Goal: Information Seeking & Learning: Learn about a topic

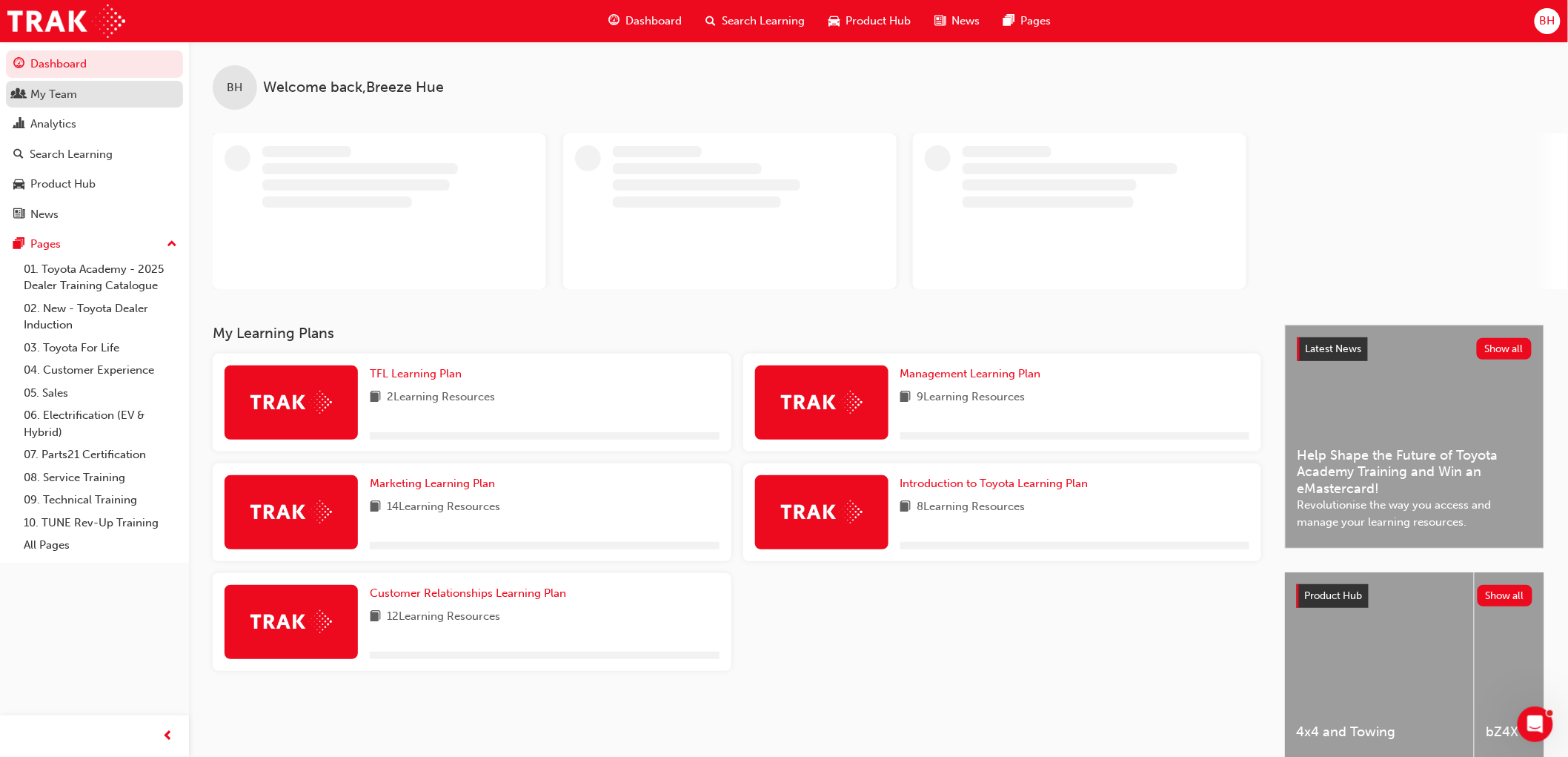
click at [107, 91] on div "My Team" at bounding box center [95, 95] width 162 height 18
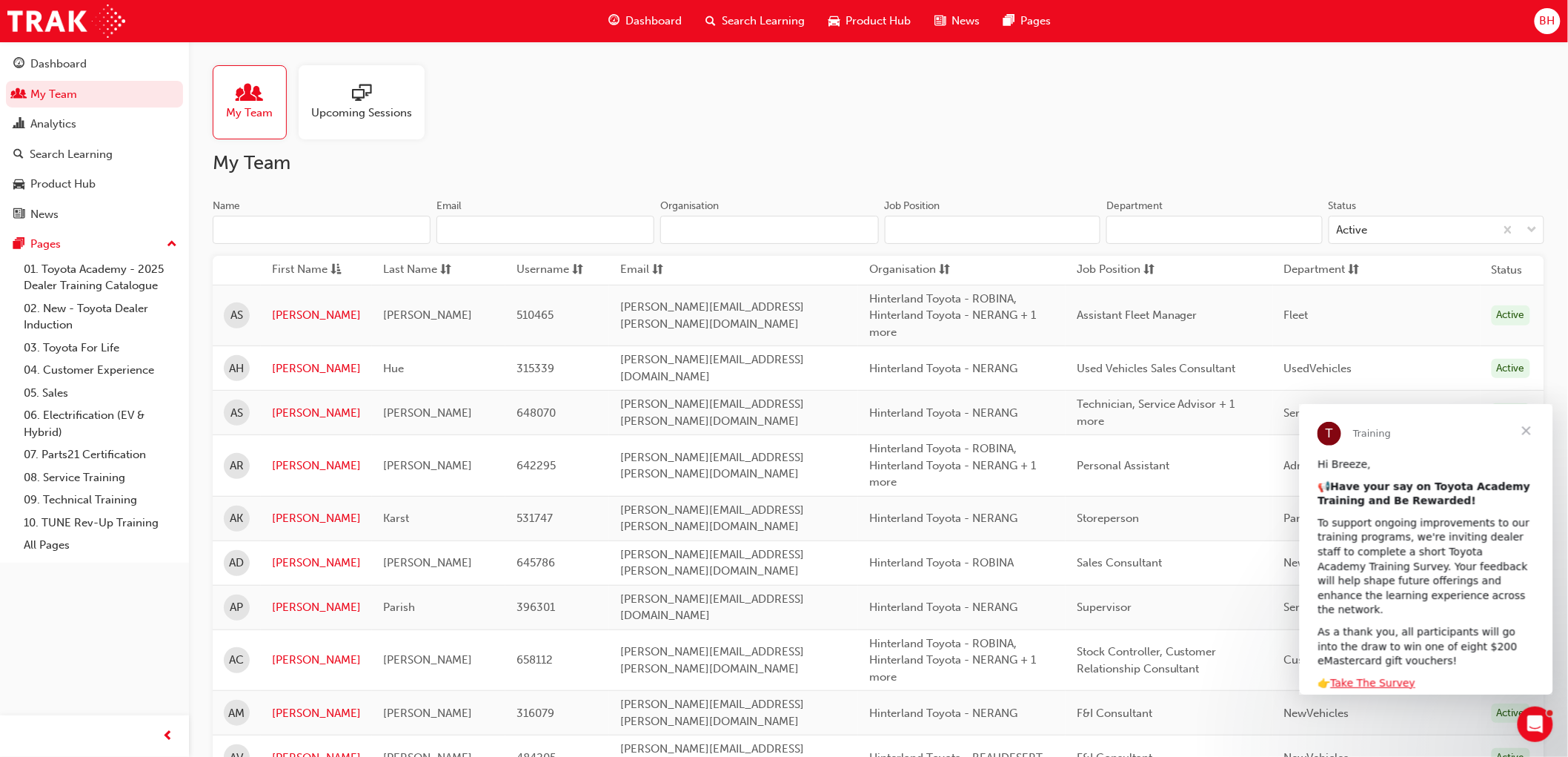
click at [295, 230] on input "Name" at bounding box center [321, 230] width 218 height 28
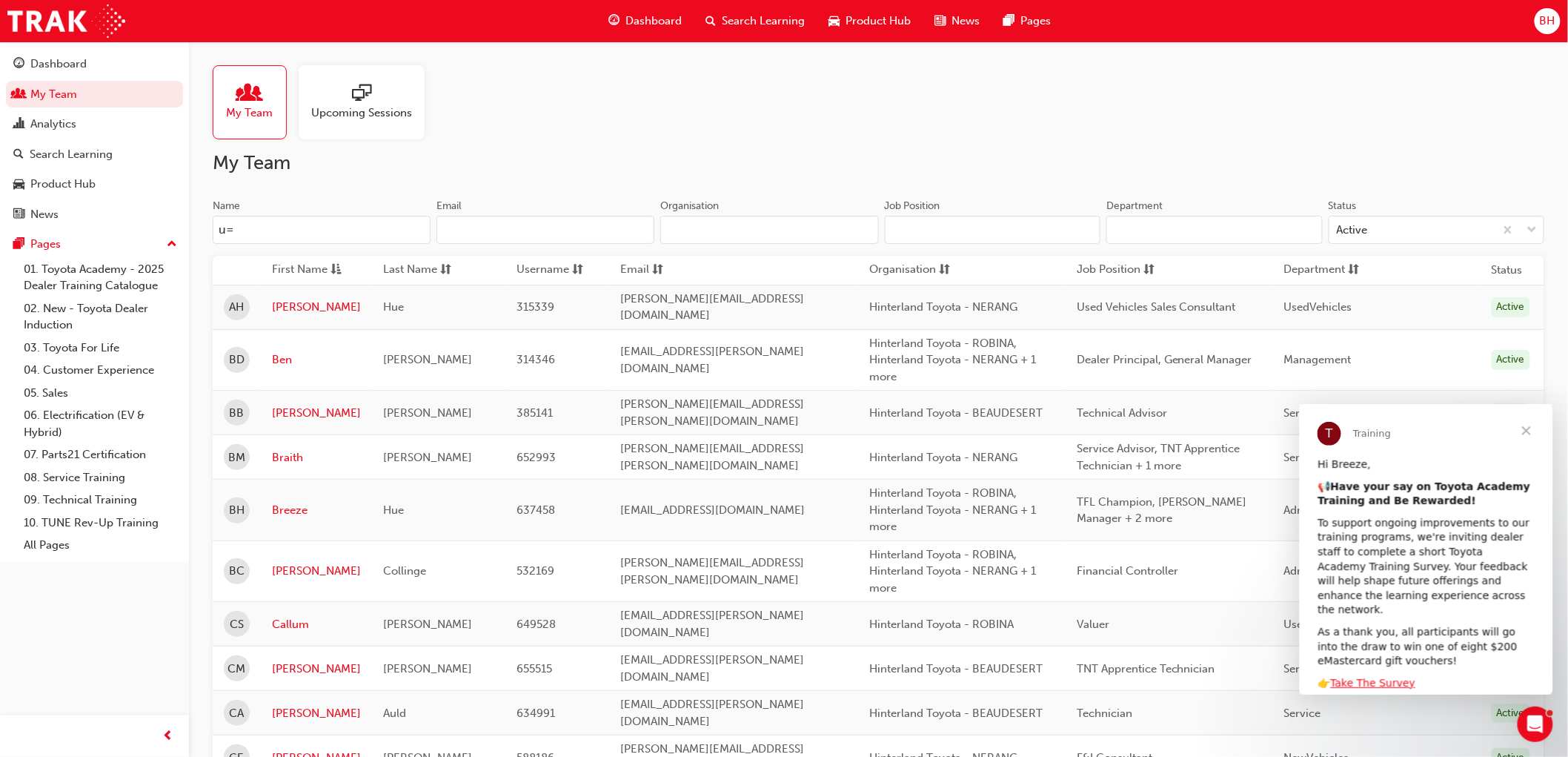
type input "u"
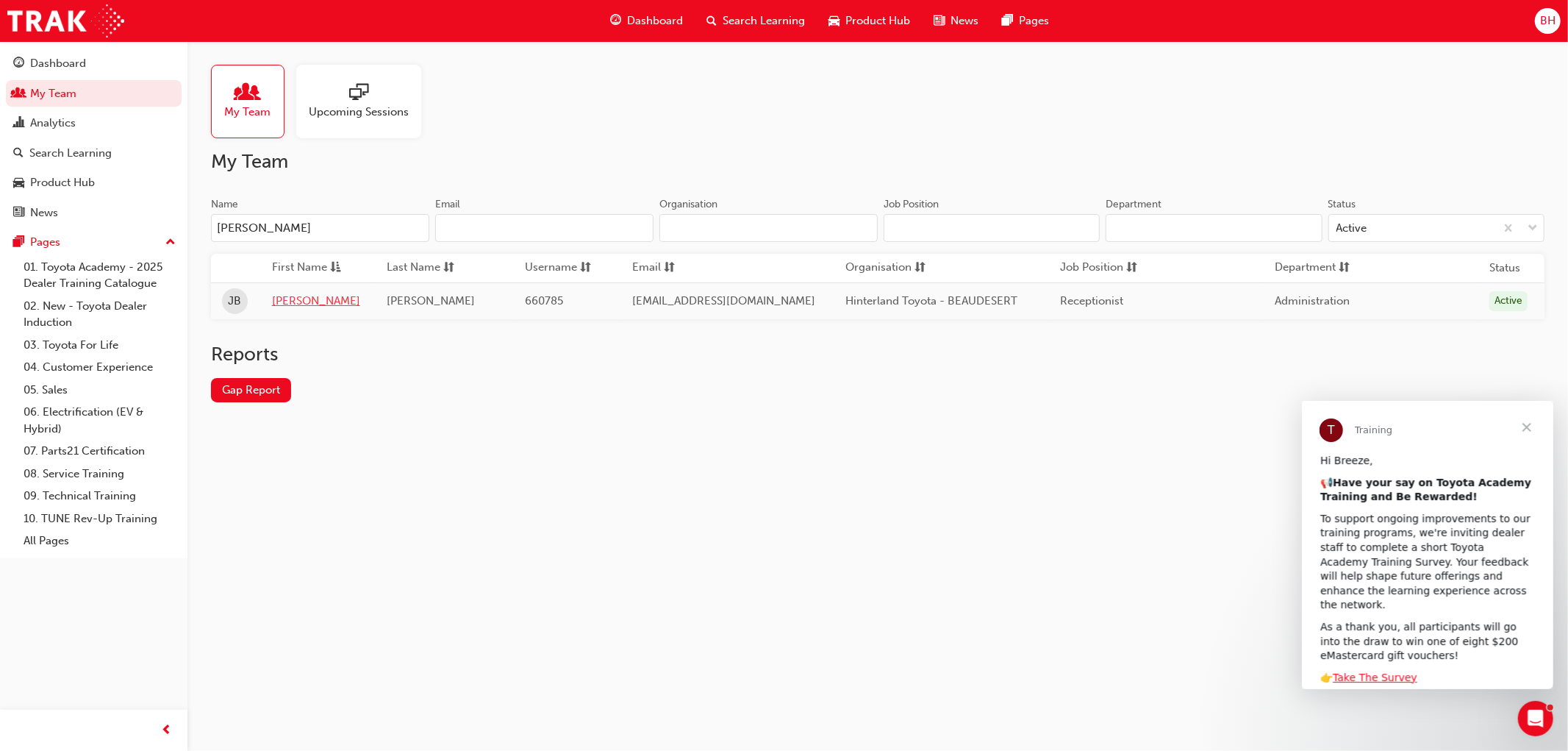
type input "[PERSON_NAME]"
click at [295, 305] on link "[PERSON_NAME]" at bounding box center [318, 301] width 93 height 17
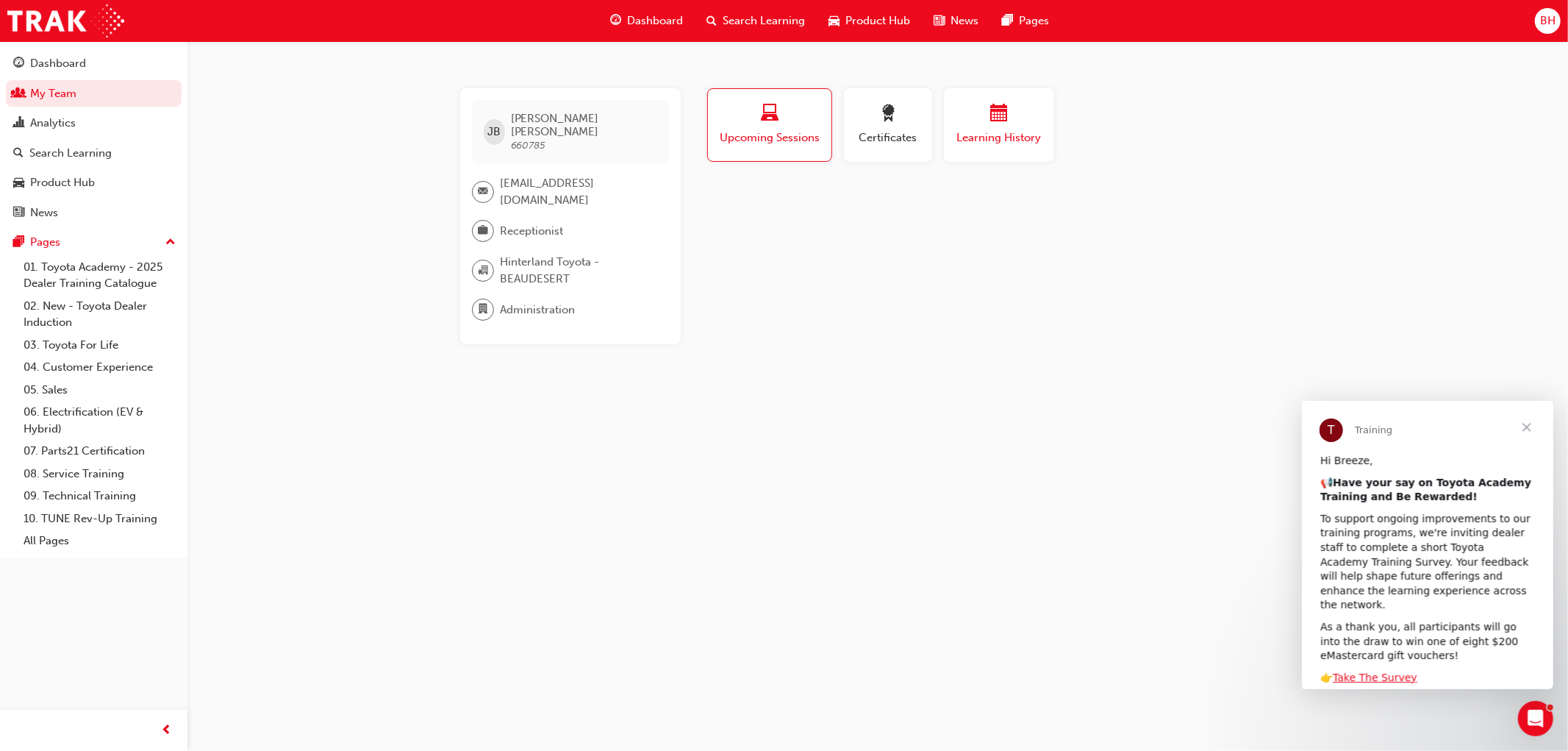
click at [1027, 129] on span "Learning History" at bounding box center [1000, 137] width 89 height 17
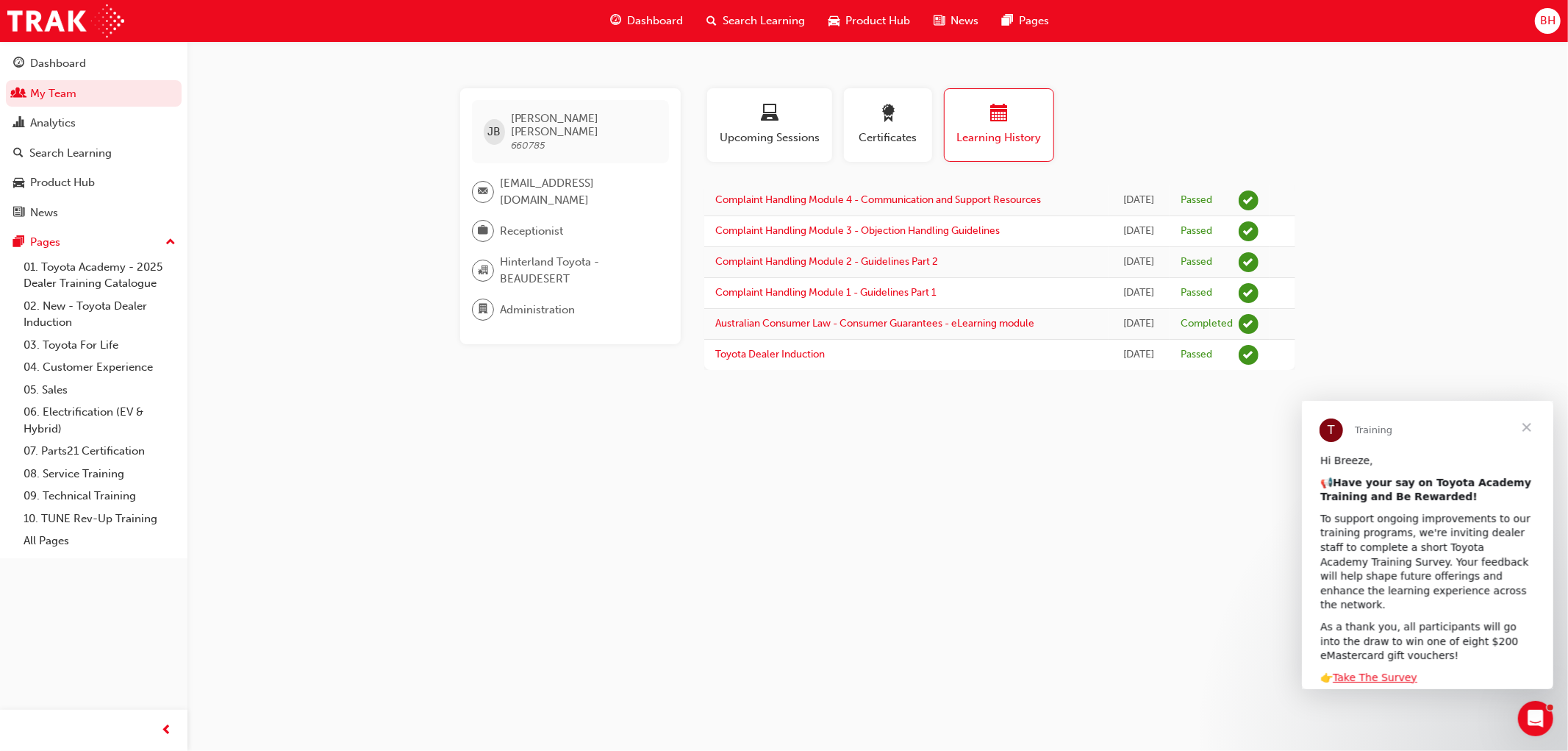
click at [743, 18] on span "Search Learning" at bounding box center [764, 21] width 82 height 17
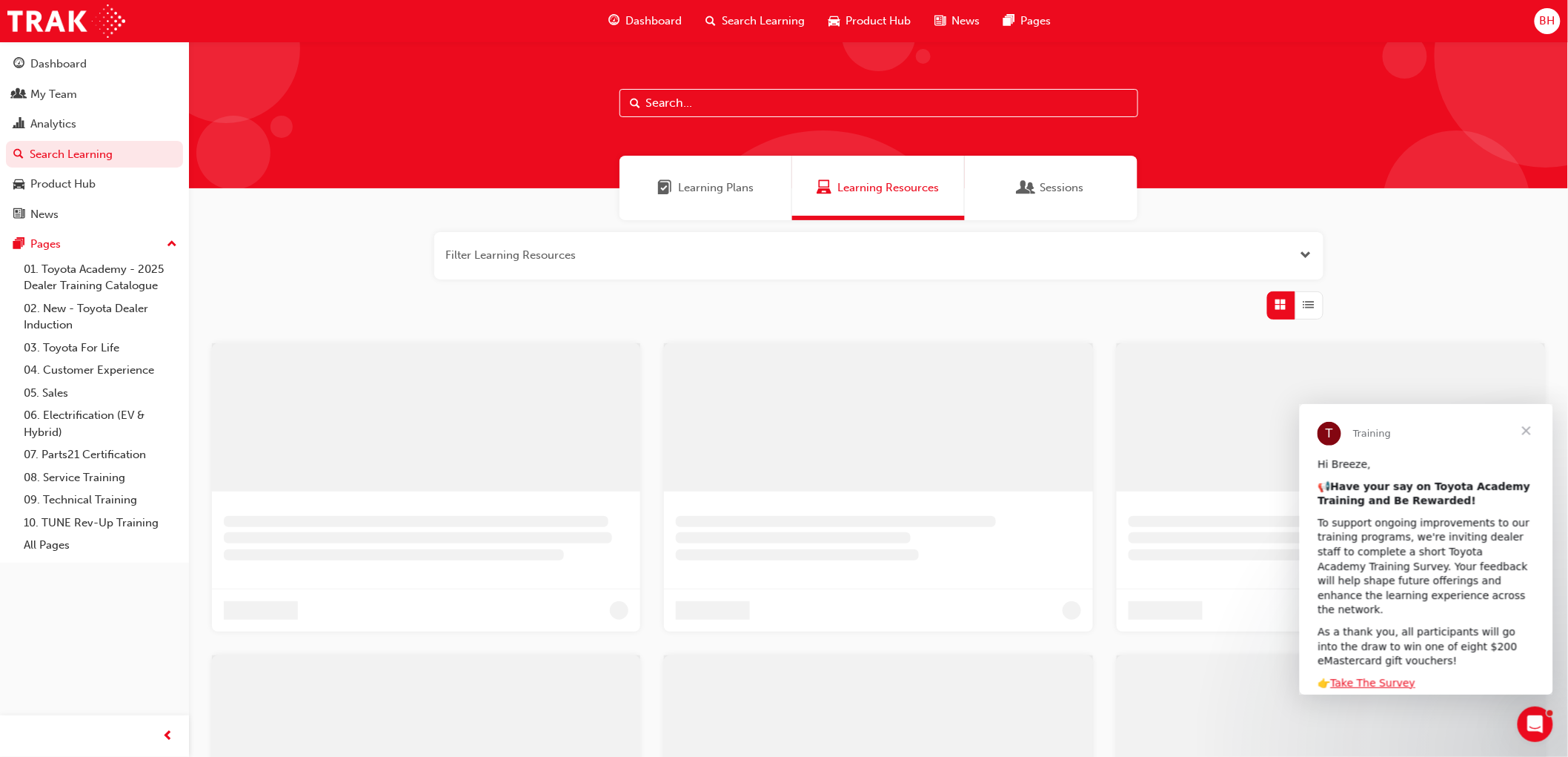
click at [667, 101] on input "text" at bounding box center [879, 103] width 519 height 28
type input "acl"
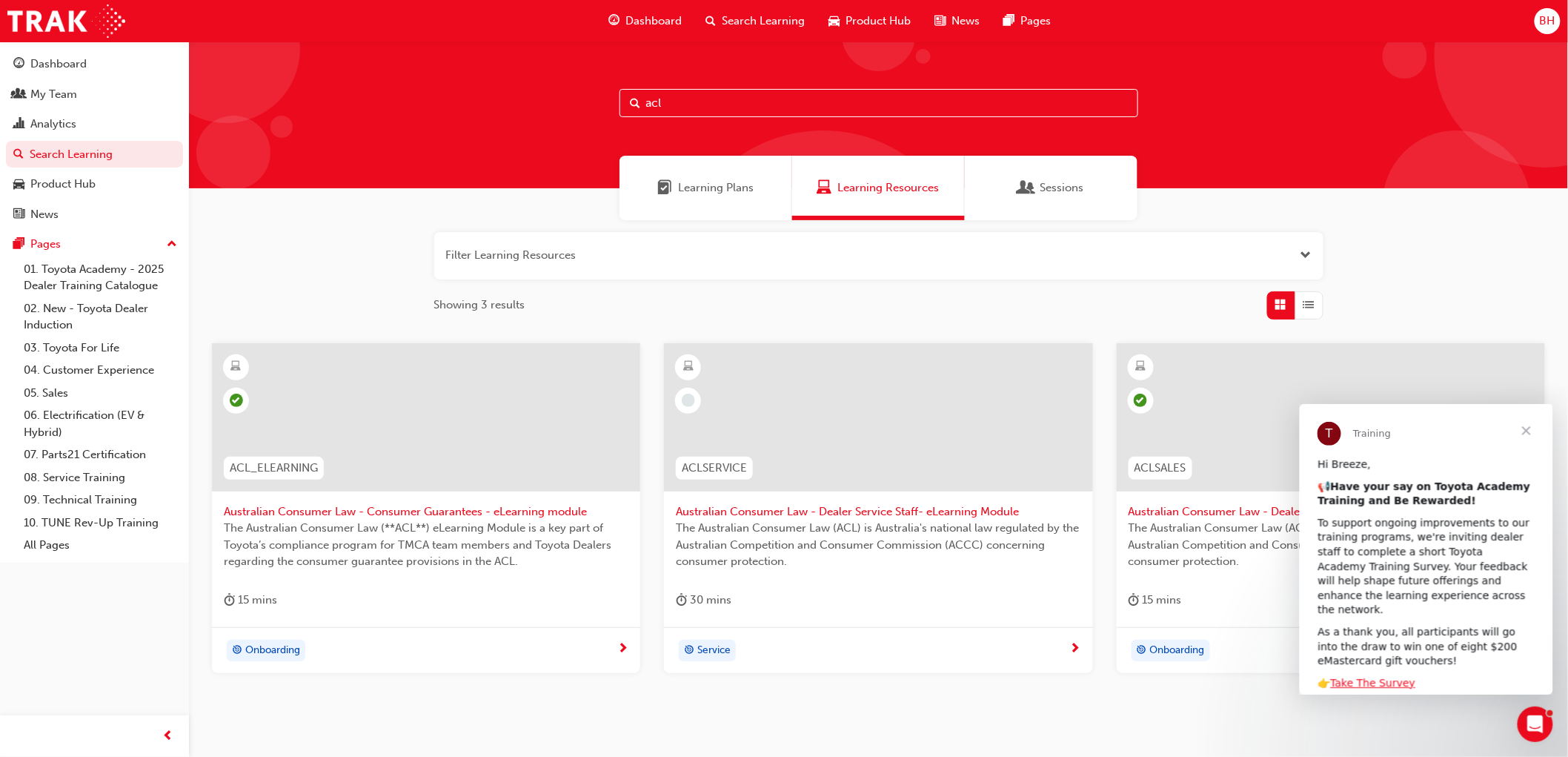
click at [1532, 432] on span "Close" at bounding box center [1525, 430] width 54 height 54
